Goal: Check status

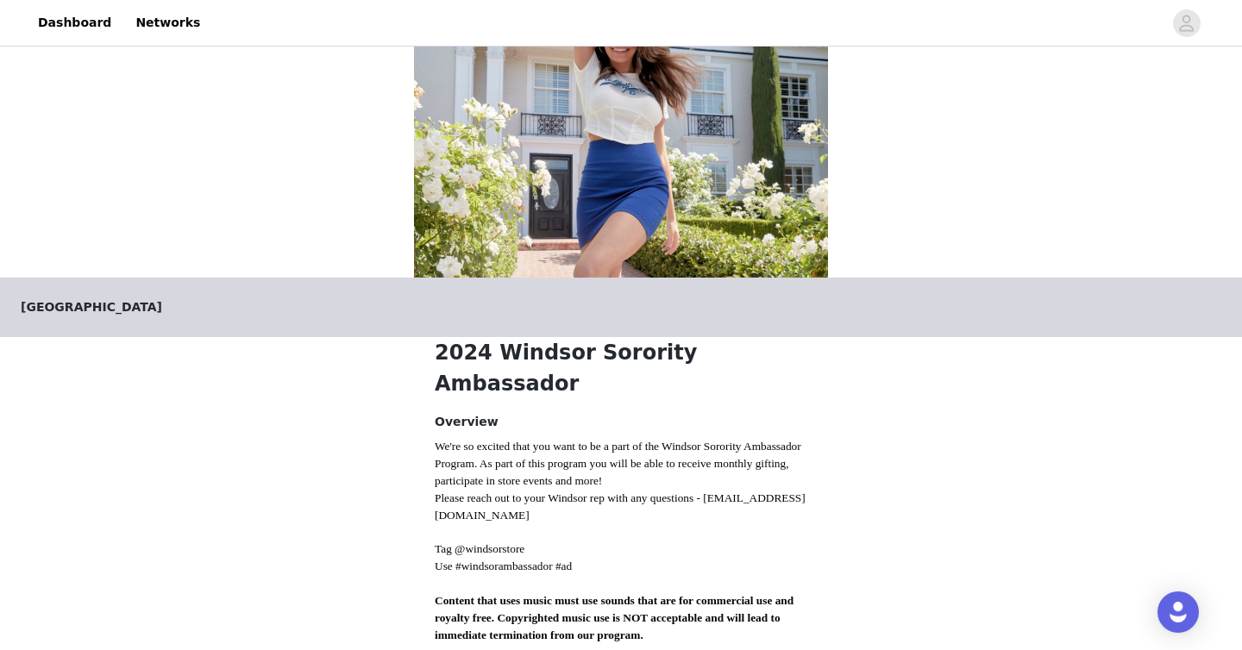
scroll to position [82, 0]
click at [91, 29] on link "Dashboard" at bounding box center [75, 22] width 94 height 39
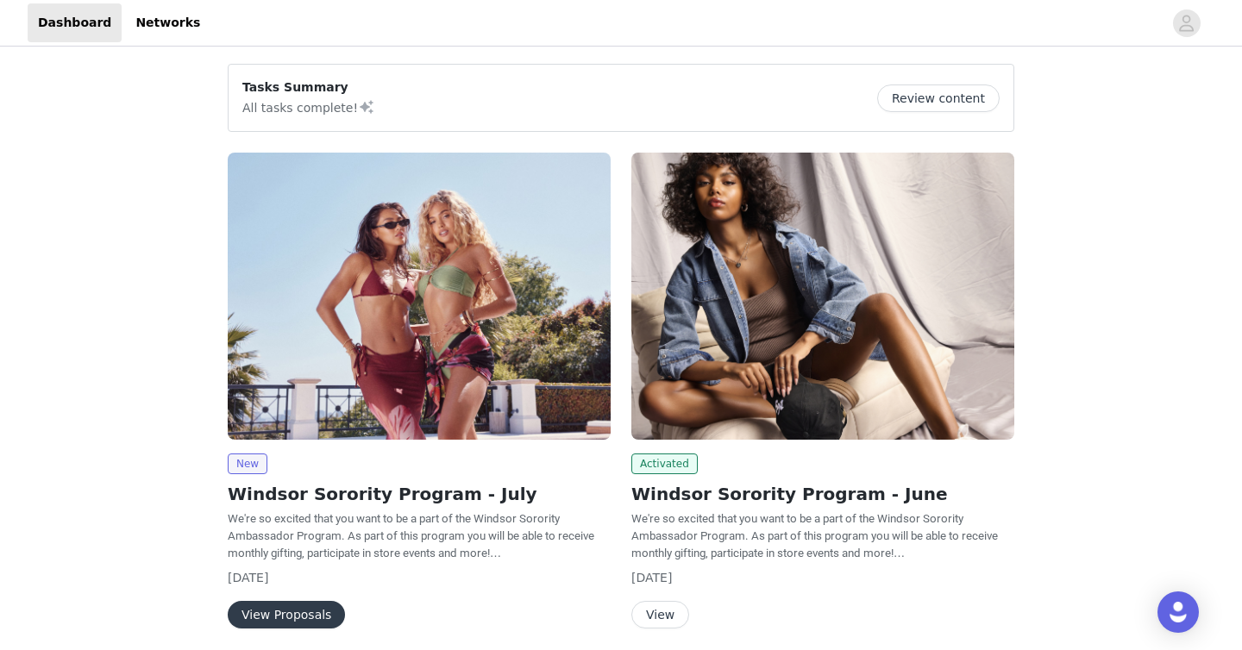
click at [296, 618] on button "View Proposals" at bounding box center [286, 615] width 117 height 28
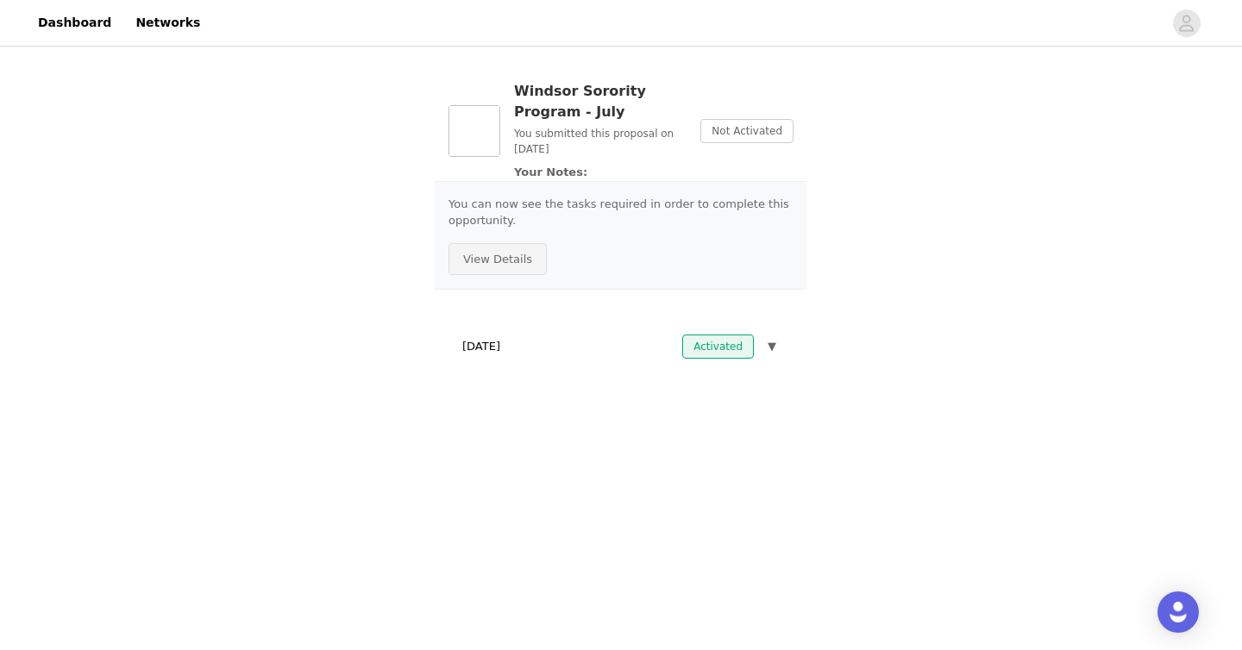
click at [527, 272] on button "View Details" at bounding box center [497, 259] width 98 height 33
